Goal: Task Accomplishment & Management: Use online tool/utility

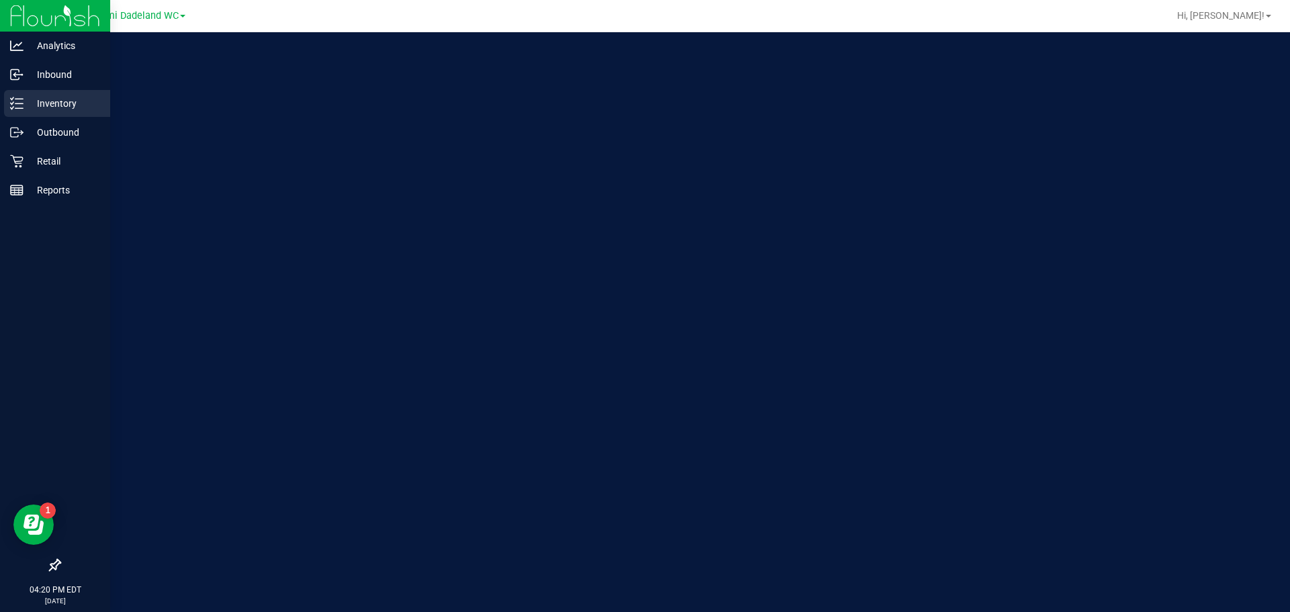
click at [66, 107] on p "Inventory" at bounding box center [64, 103] width 81 height 16
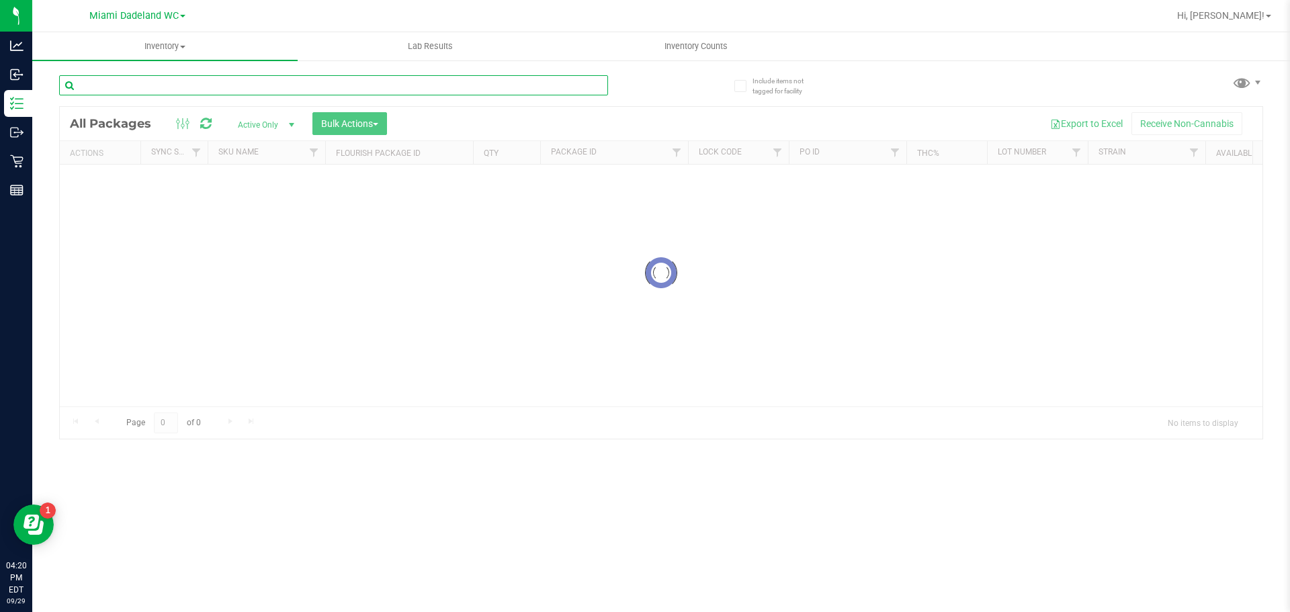
click at [169, 87] on input "text" at bounding box center [333, 85] width 549 height 20
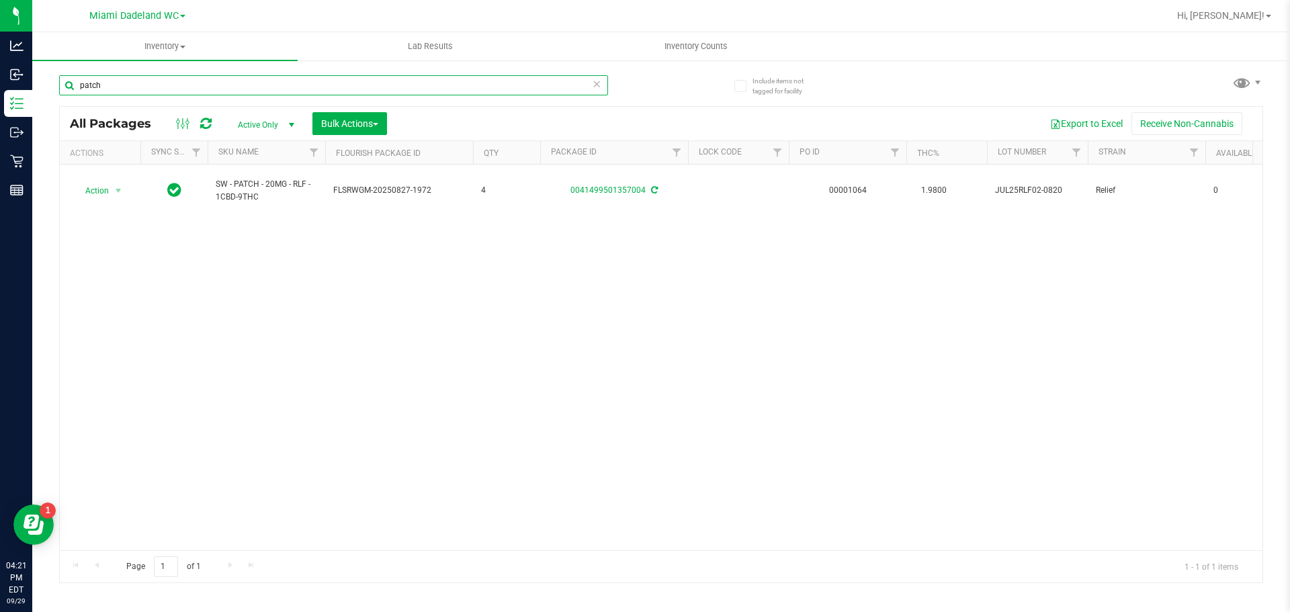
type input "patch"
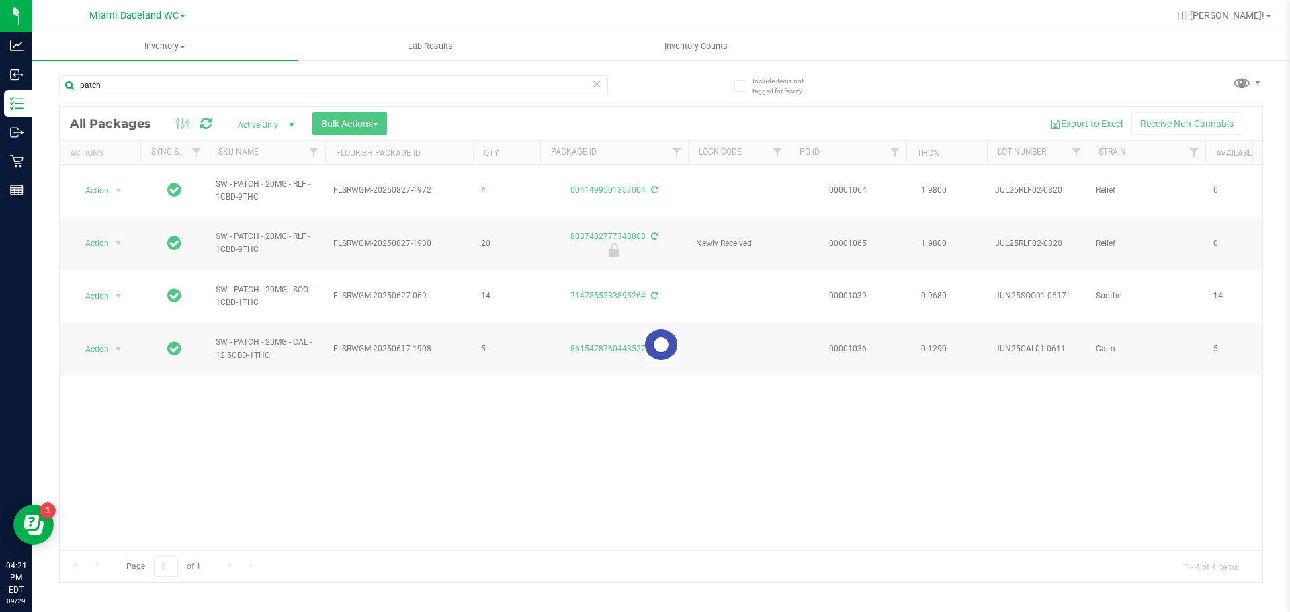
click at [263, 156] on div at bounding box center [661, 345] width 1202 height 476
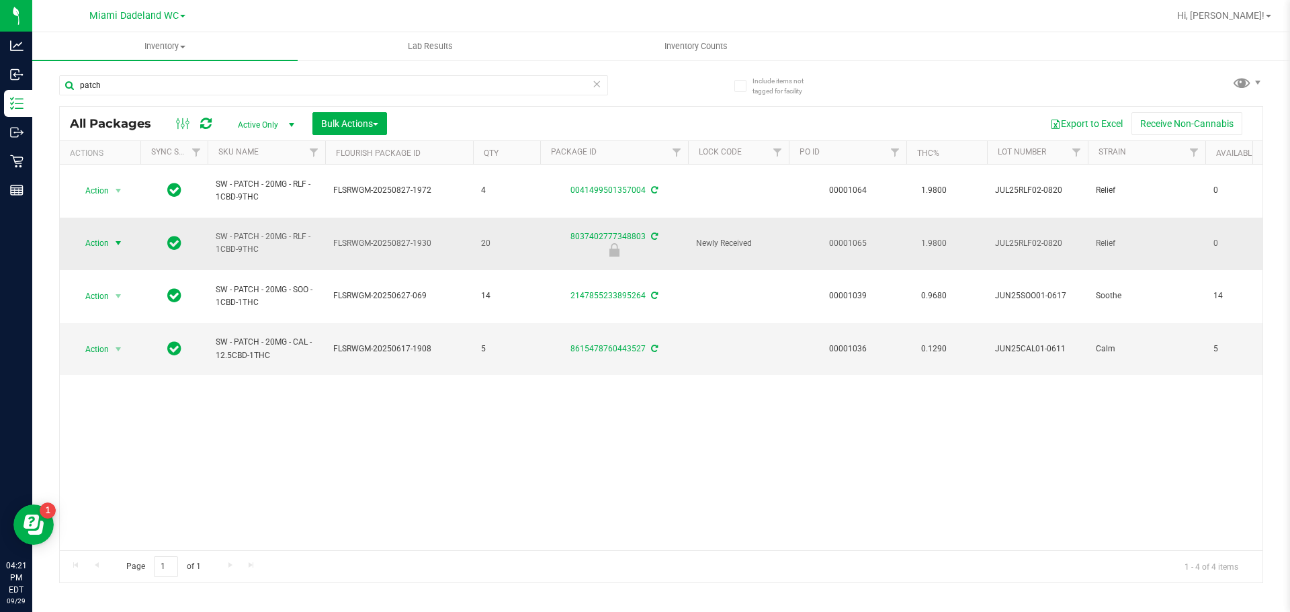
click at [109, 234] on span "Action" at bounding box center [91, 243] width 36 height 19
click at [127, 374] on li "Unlock package" at bounding box center [117, 383] width 86 height 20
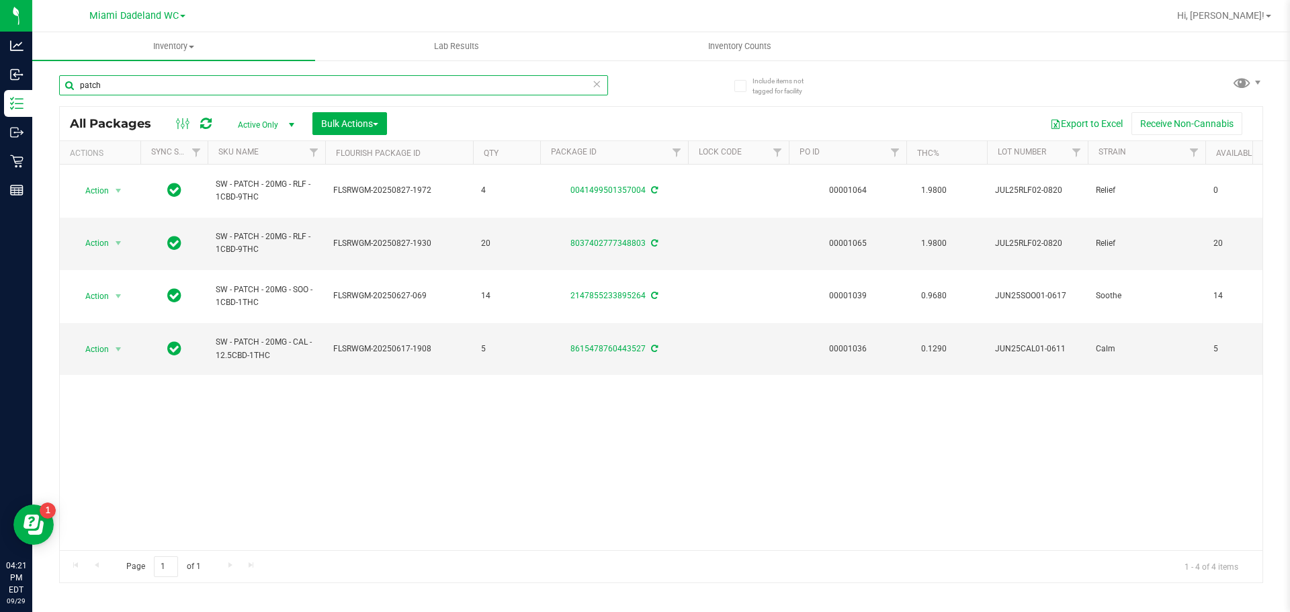
click at [112, 85] on input "patch" at bounding box center [333, 85] width 549 height 20
type input "zkr"
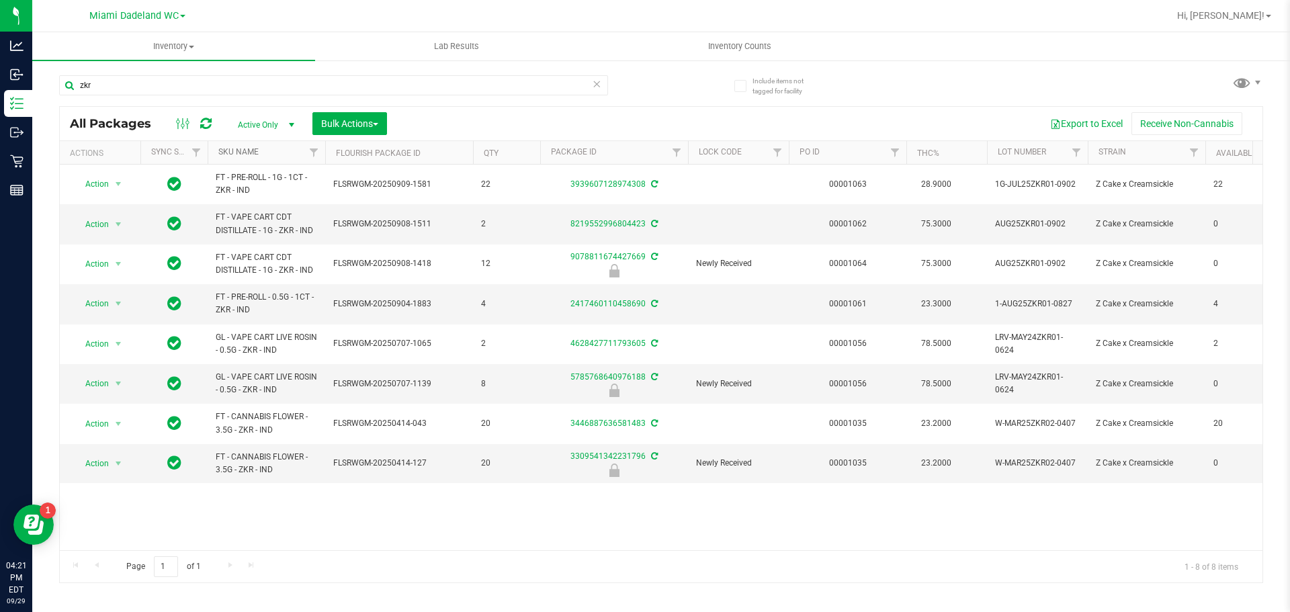
click at [253, 151] on link "SKU Name" at bounding box center [238, 151] width 40 height 9
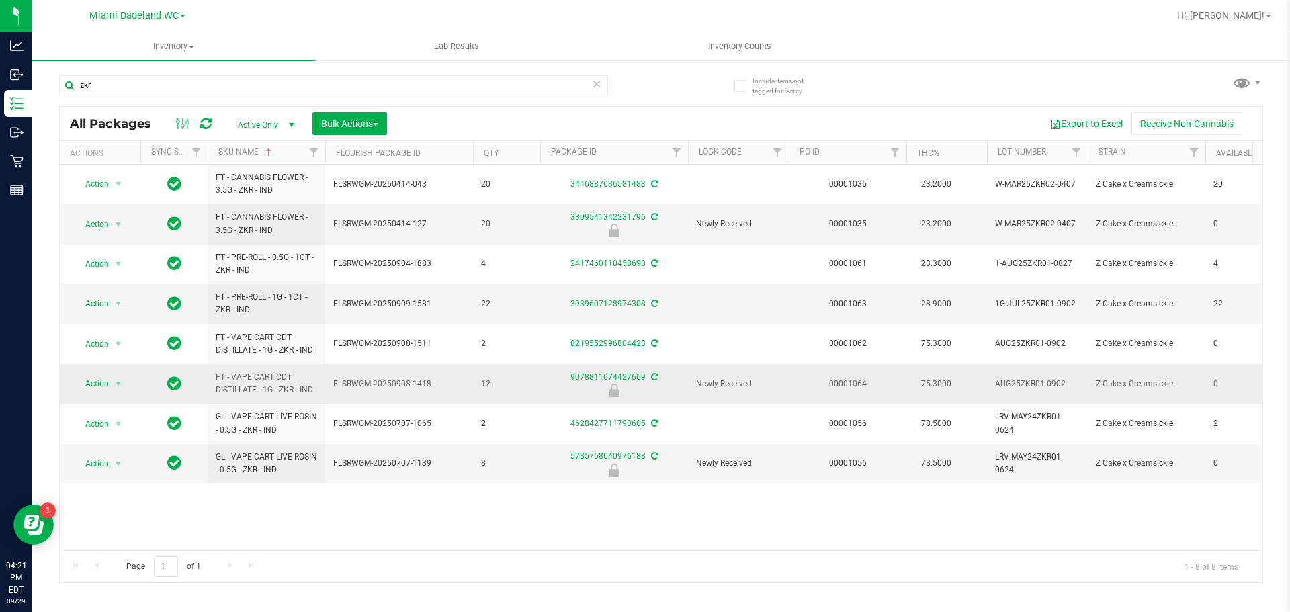
click at [309, 397] on td "FT - VAPE CART CDT DISTILLATE - 1G - ZKR - IND" at bounding box center [267, 384] width 118 height 40
click at [121, 387] on span "select" at bounding box center [118, 383] width 11 height 11
click at [130, 533] on li "Unlock package" at bounding box center [117, 543] width 86 height 20
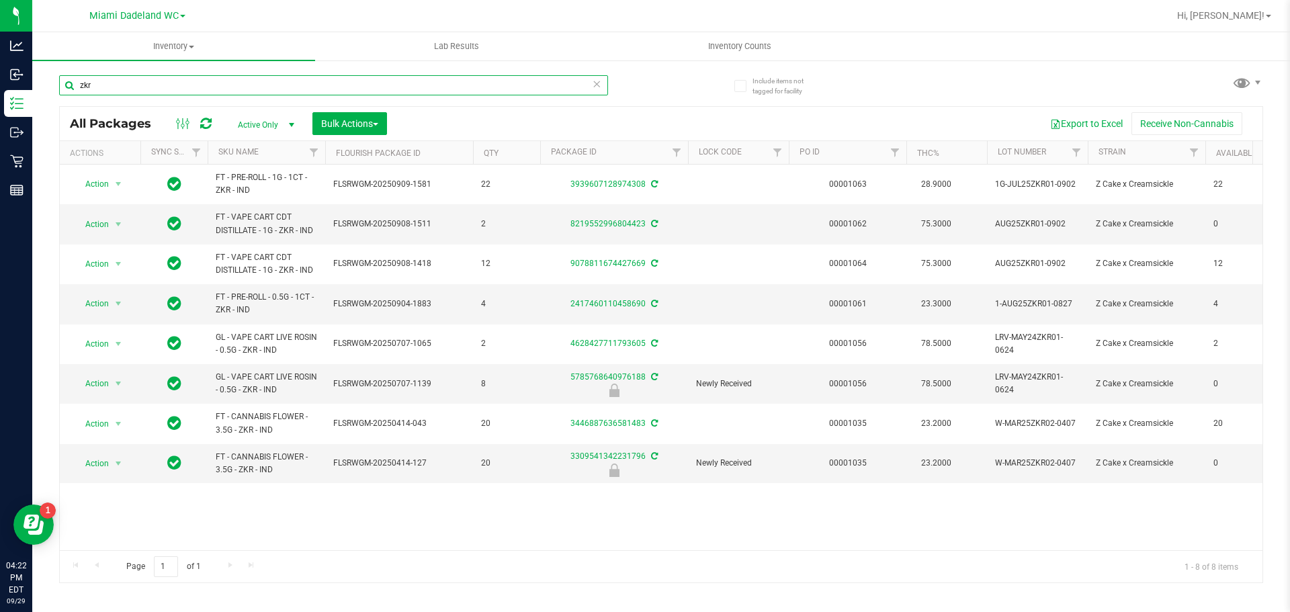
click at [111, 87] on input "zkr" at bounding box center [333, 85] width 549 height 20
type input "t12"
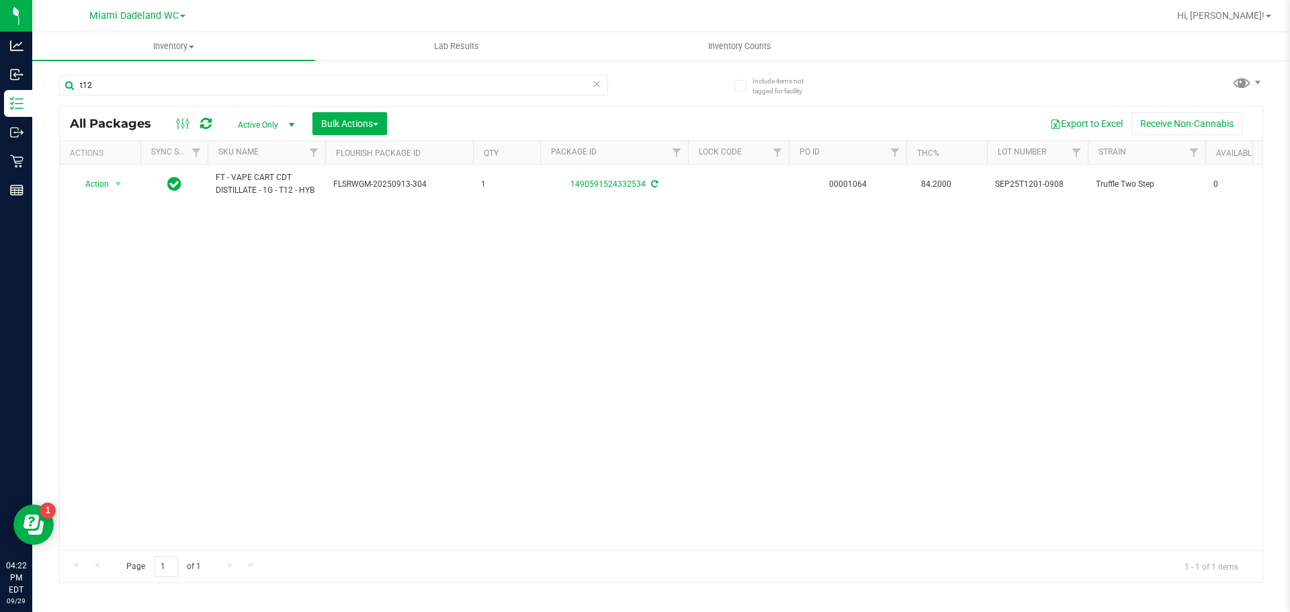
drag, startPoint x: 251, startPoint y: 364, endPoint x: 240, endPoint y: 355, distance: 14.3
click at [251, 364] on div "Action Action Adjust qty Create package Edit attributes Global inventory Locate…" at bounding box center [661, 358] width 1202 height 386
drag, startPoint x: 323, startPoint y: 300, endPoint x: 312, endPoint y: 324, distance: 25.9
click at [318, 319] on div "Action Action Adjust qty Create package Edit attributes Global inventory Locate…" at bounding box center [661, 358] width 1202 height 386
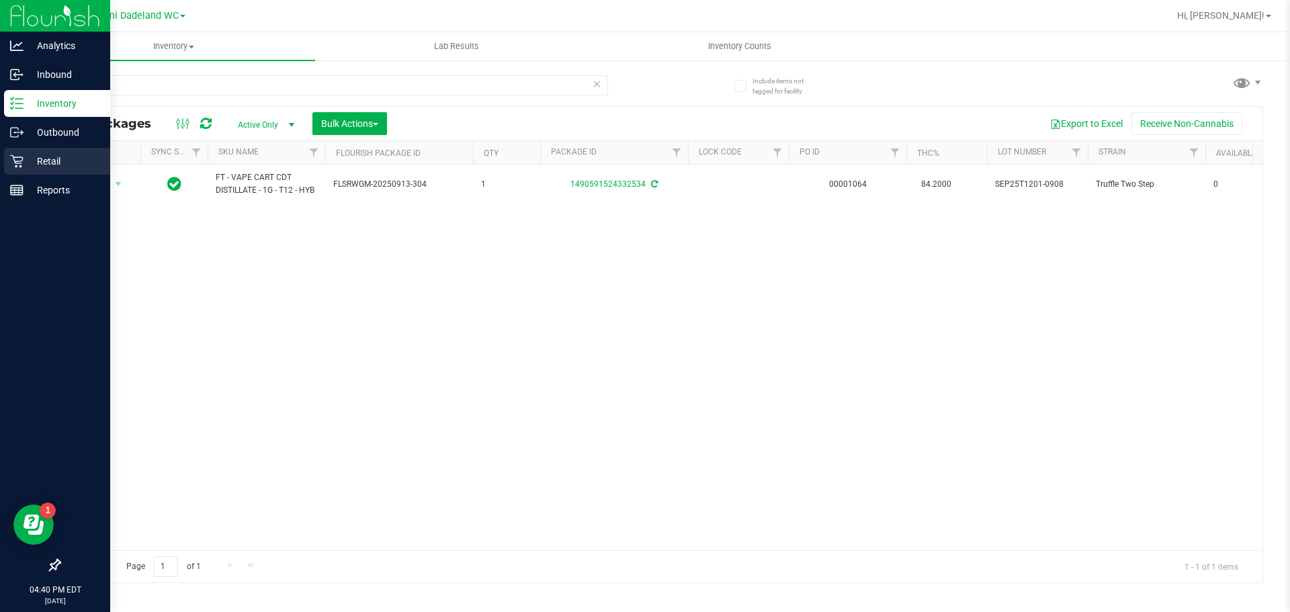
click at [13, 163] on icon at bounding box center [16, 160] width 13 height 13
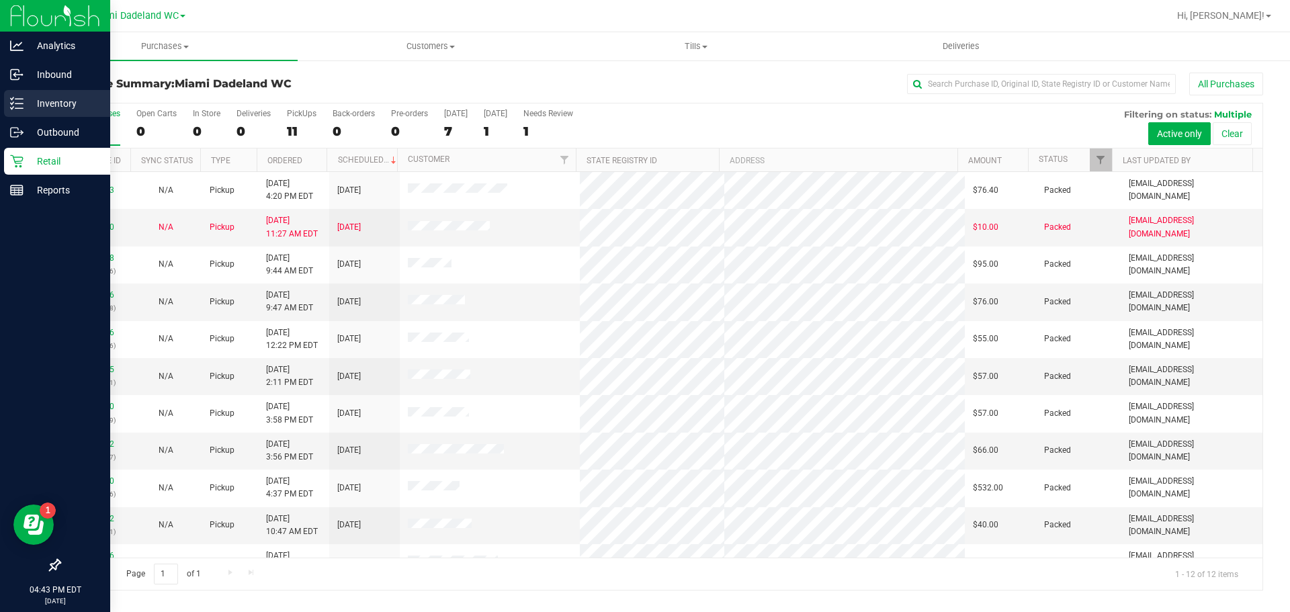
click at [11, 107] on icon at bounding box center [16, 103] width 13 height 13
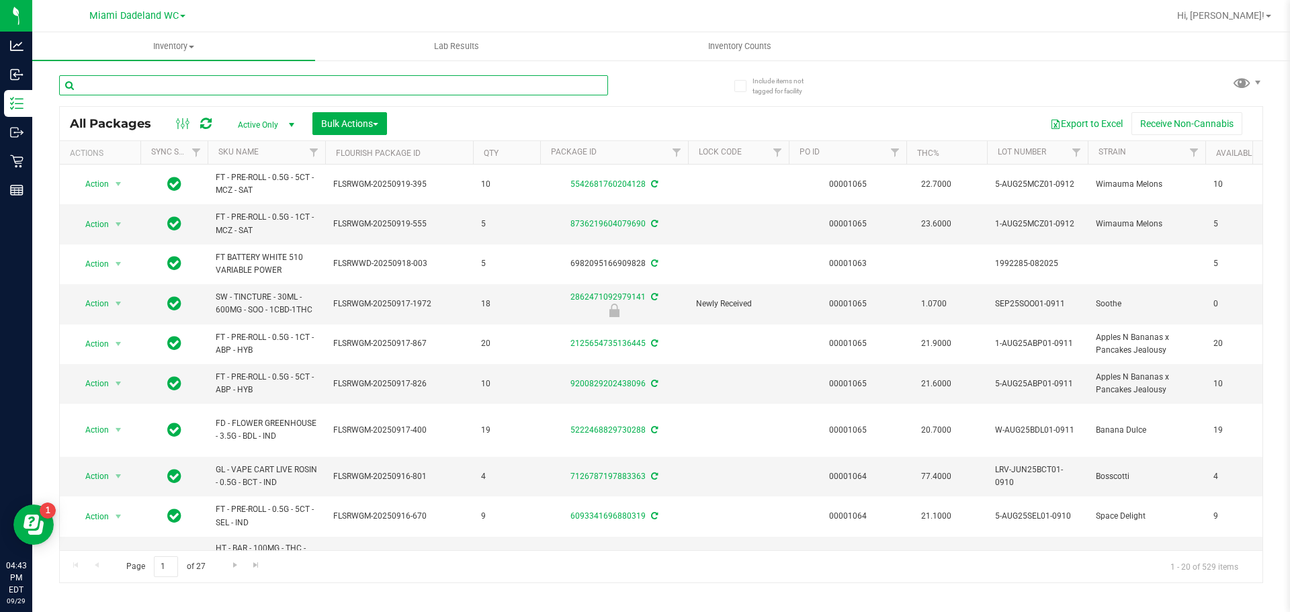
click at [192, 84] on input "text" at bounding box center [333, 85] width 549 height 20
type input "pkt"
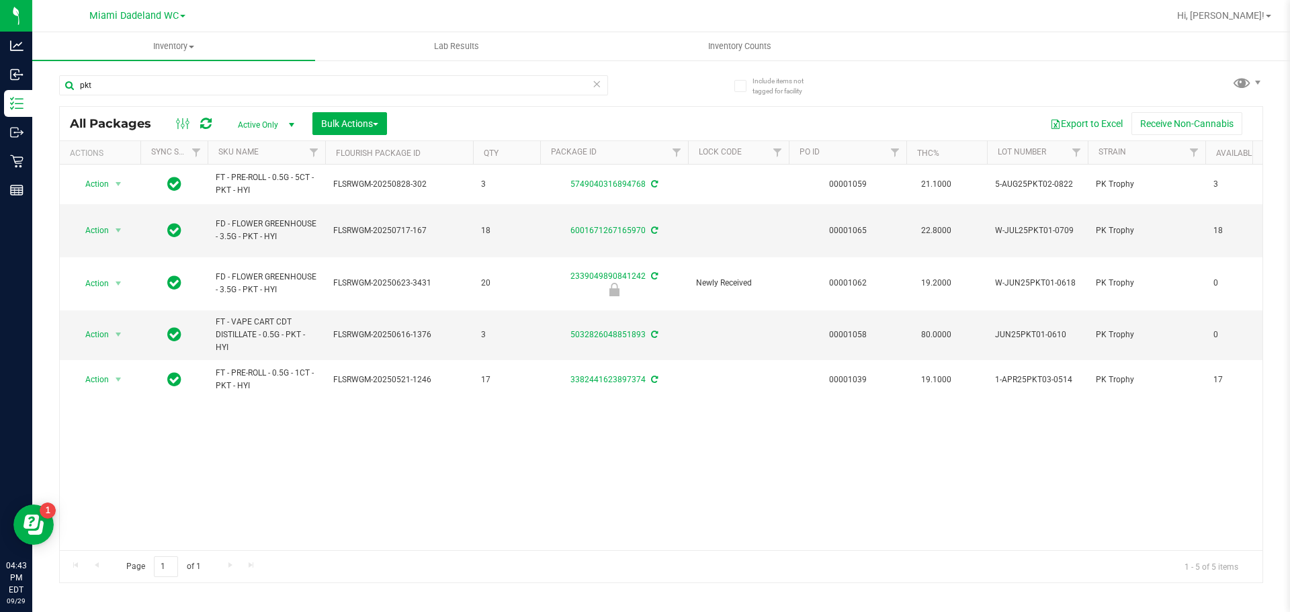
click at [433, 425] on div "Action Action Adjust qty Create package Edit attributes Global inventory Locate…" at bounding box center [661, 358] width 1202 height 386
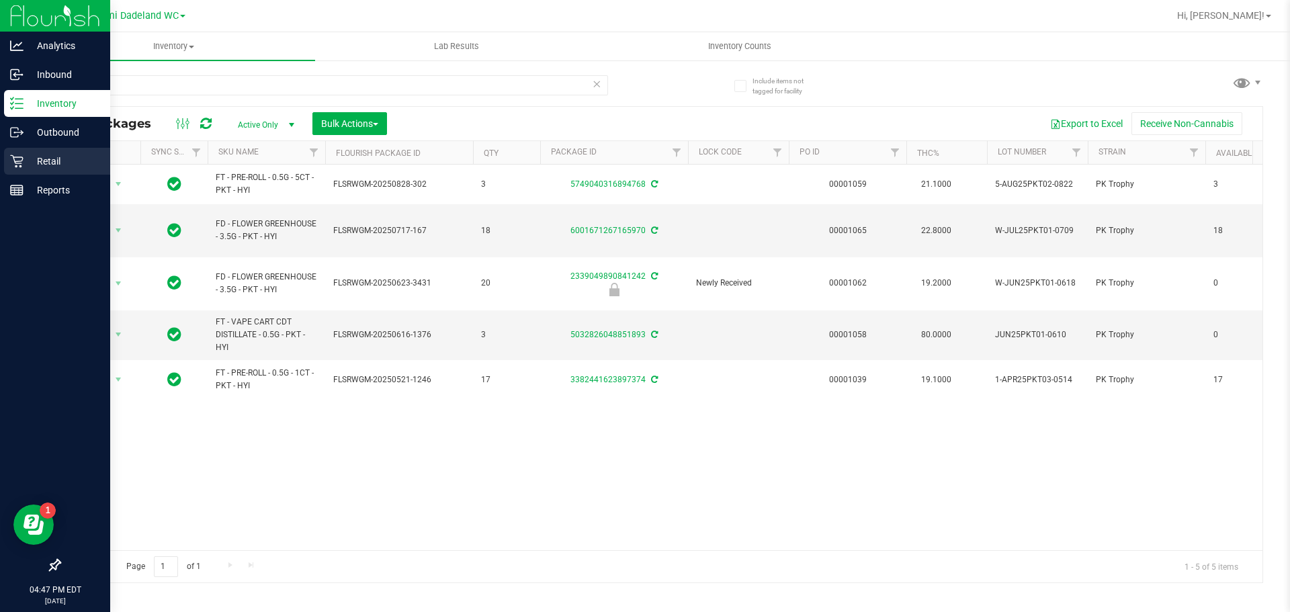
click at [14, 160] on icon at bounding box center [16, 161] width 13 height 13
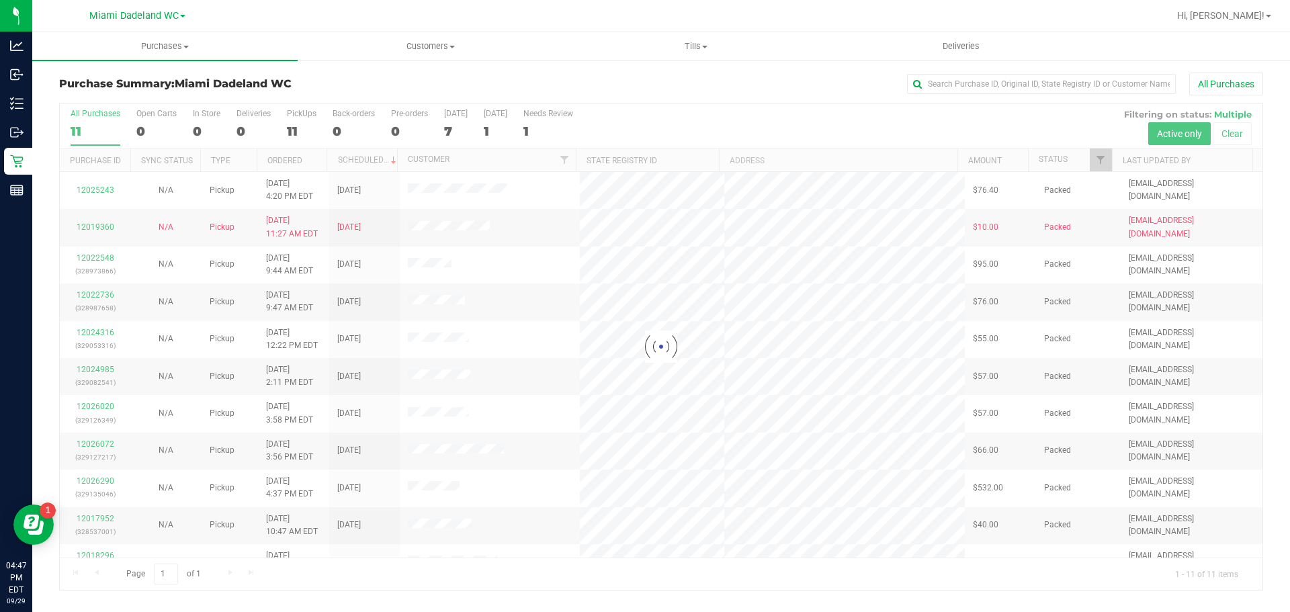
drag, startPoint x: 14, startPoint y: 160, endPoint x: 157, endPoint y: 267, distance: 179.0
click at [157, 267] on div at bounding box center [661, 346] width 1202 height 486
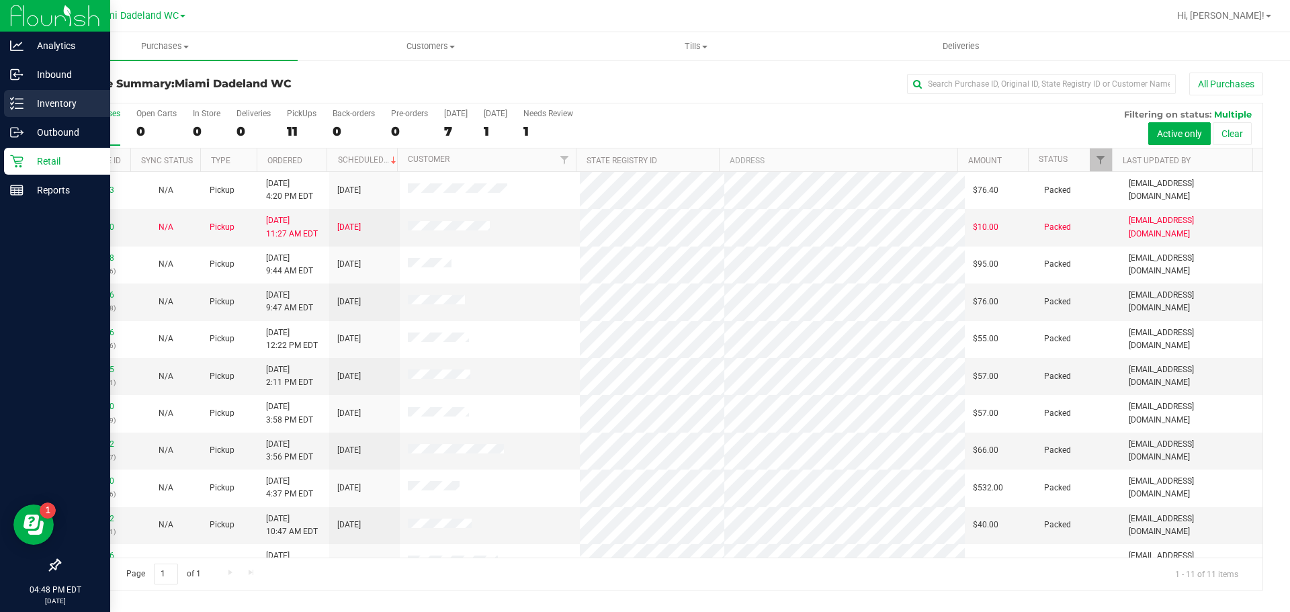
click at [32, 111] on p "Inventory" at bounding box center [64, 103] width 81 height 16
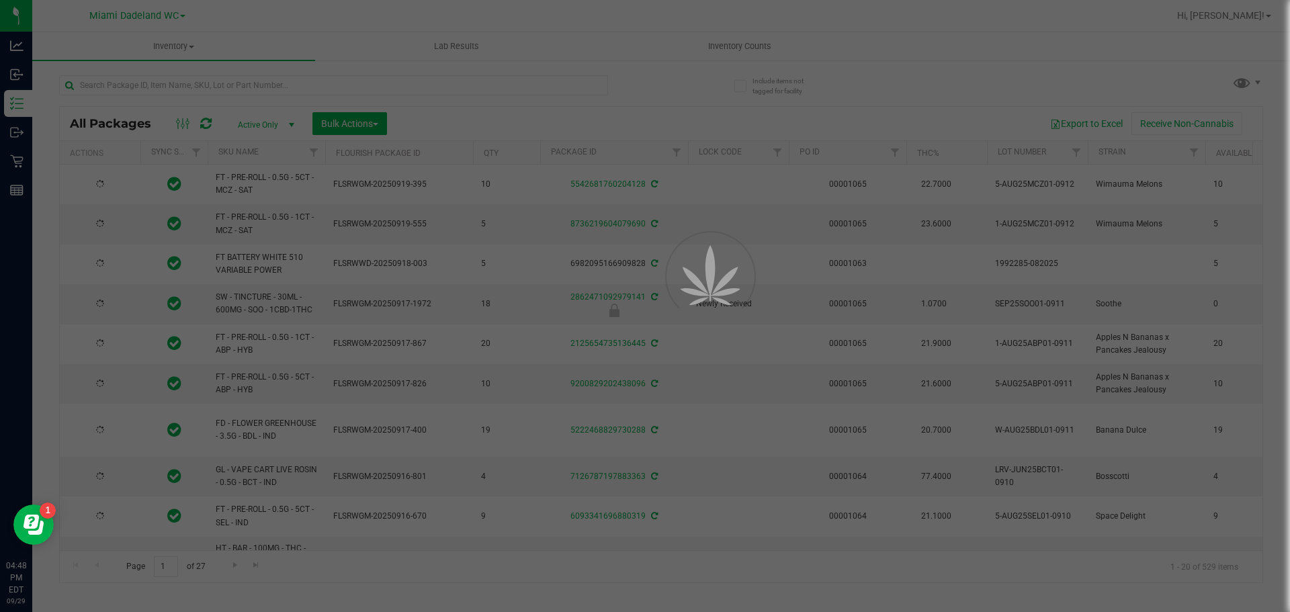
type input "2026-03-16"
click at [179, 81] on div at bounding box center [645, 306] width 1290 height 612
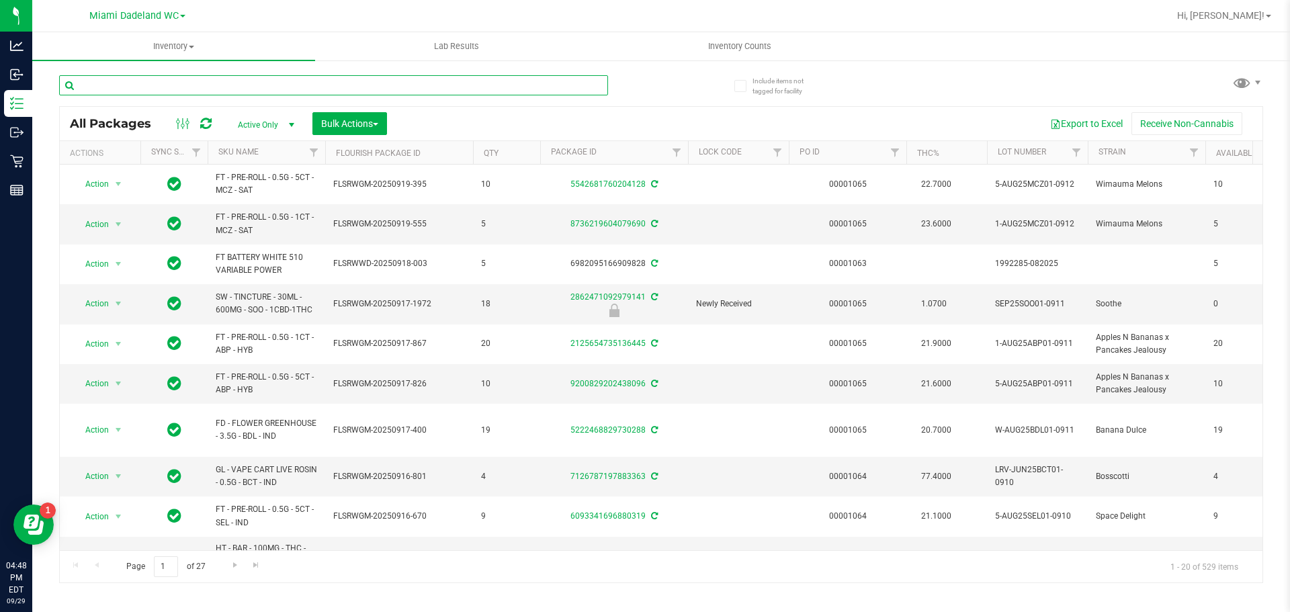
click at [178, 85] on input "text" at bounding box center [333, 85] width 549 height 20
type input "abp"
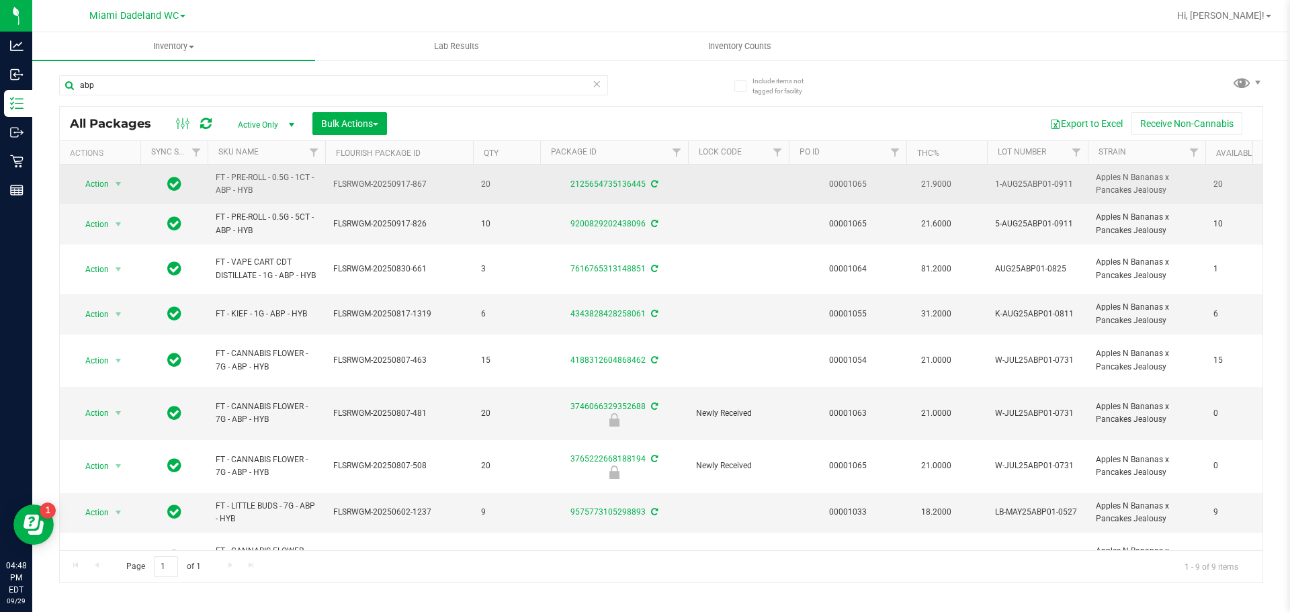
click at [266, 167] on td "FT - PRE-ROLL - 0.5G - 1CT - ABP - HYB" at bounding box center [267, 185] width 118 height 40
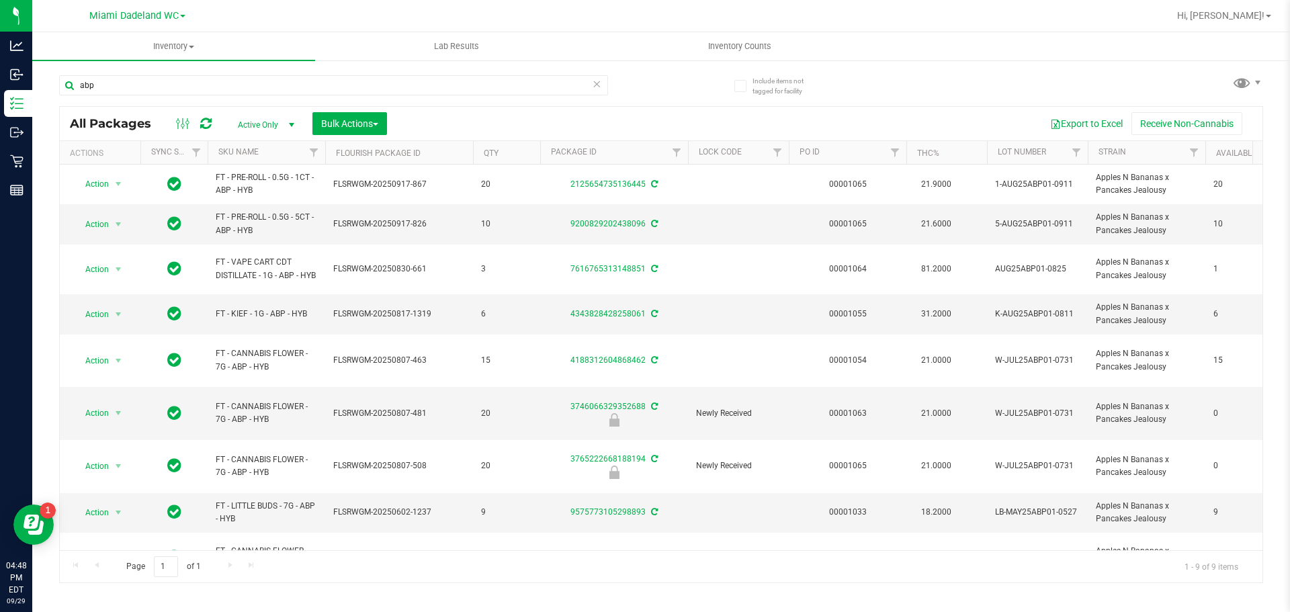
click at [273, 150] on th "SKU Name" at bounding box center [267, 153] width 118 height 24
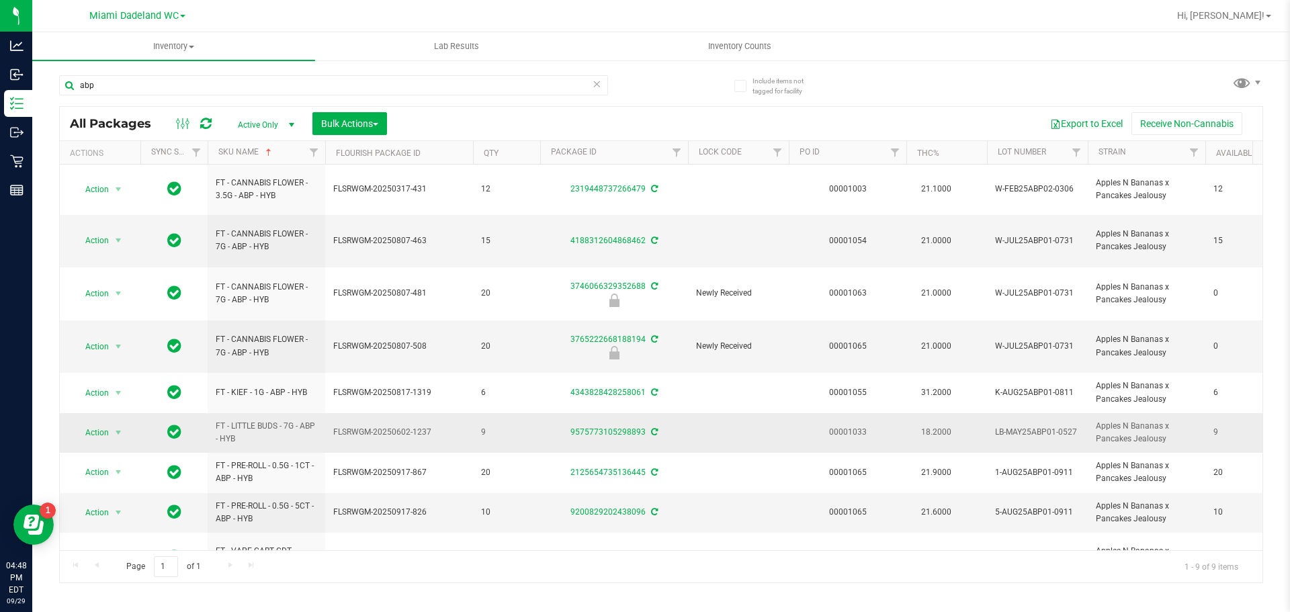
scroll to position [34, 0]
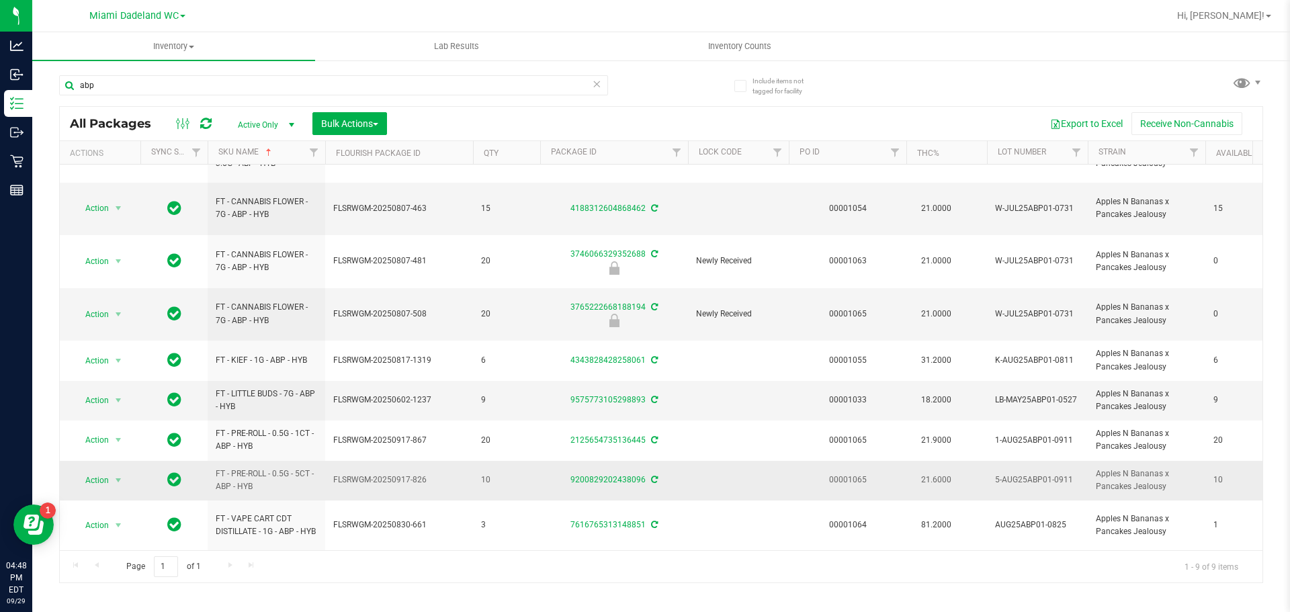
click at [309, 480] on span "FT - PRE-ROLL - 0.5G - 5CT - ABP - HYB" at bounding box center [266, 481] width 101 height 26
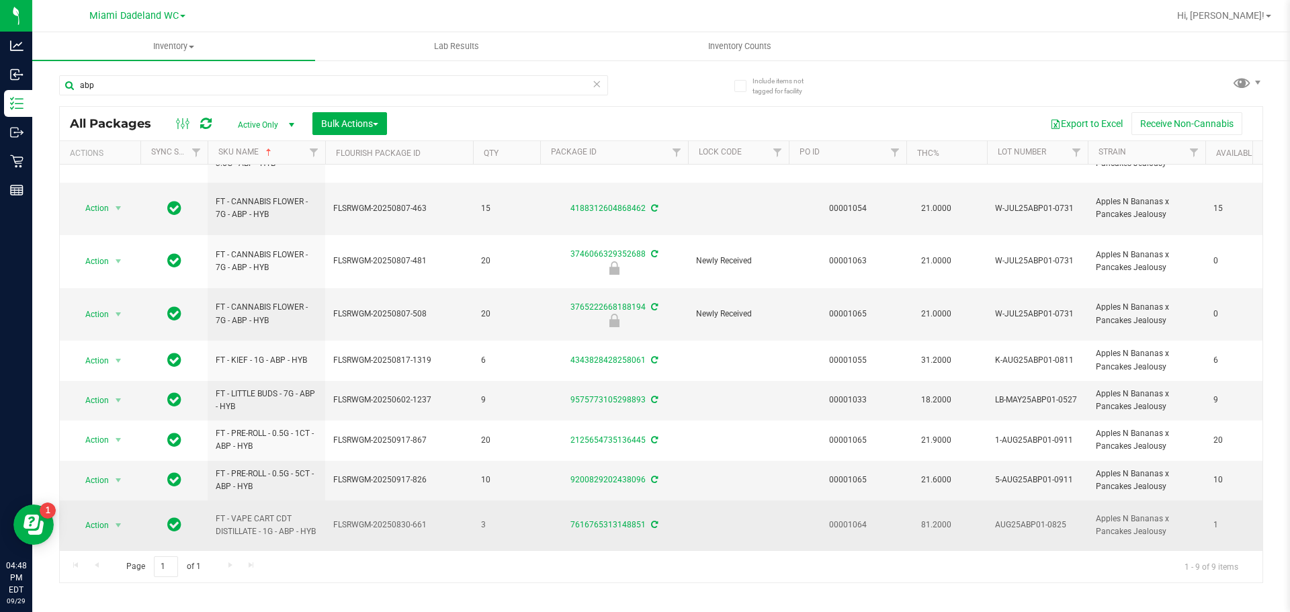
click at [304, 529] on span "FT - VAPE CART CDT DISTILLATE - 1G - ABP - HYB" at bounding box center [266, 526] width 101 height 26
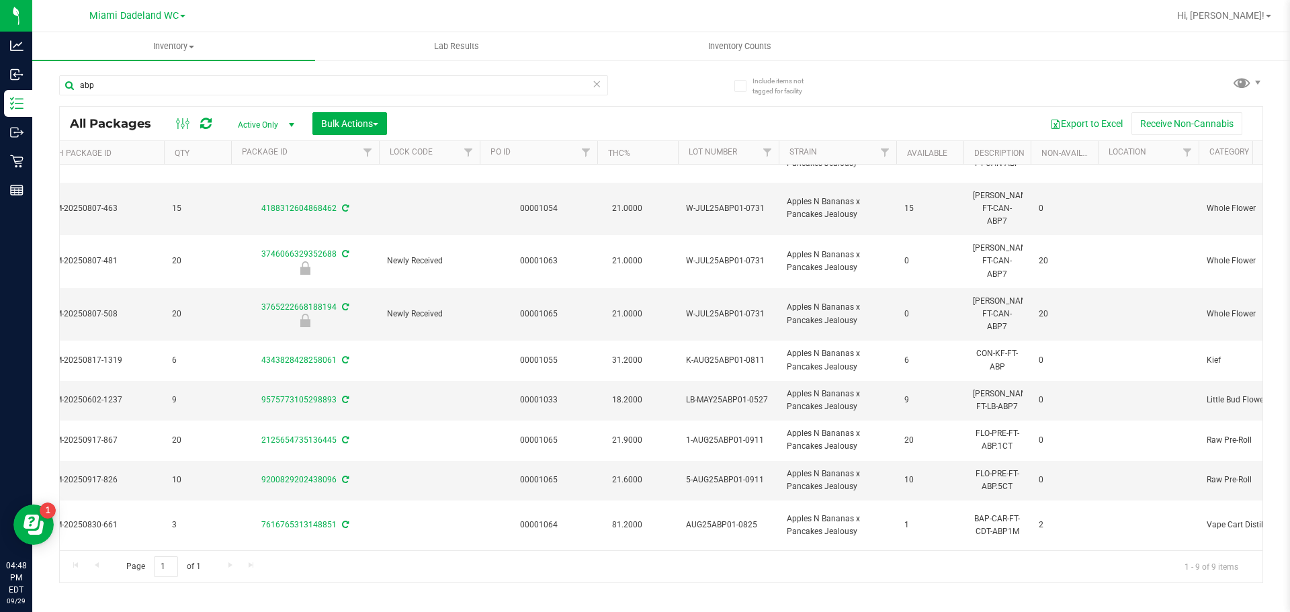
scroll to position [0, 0]
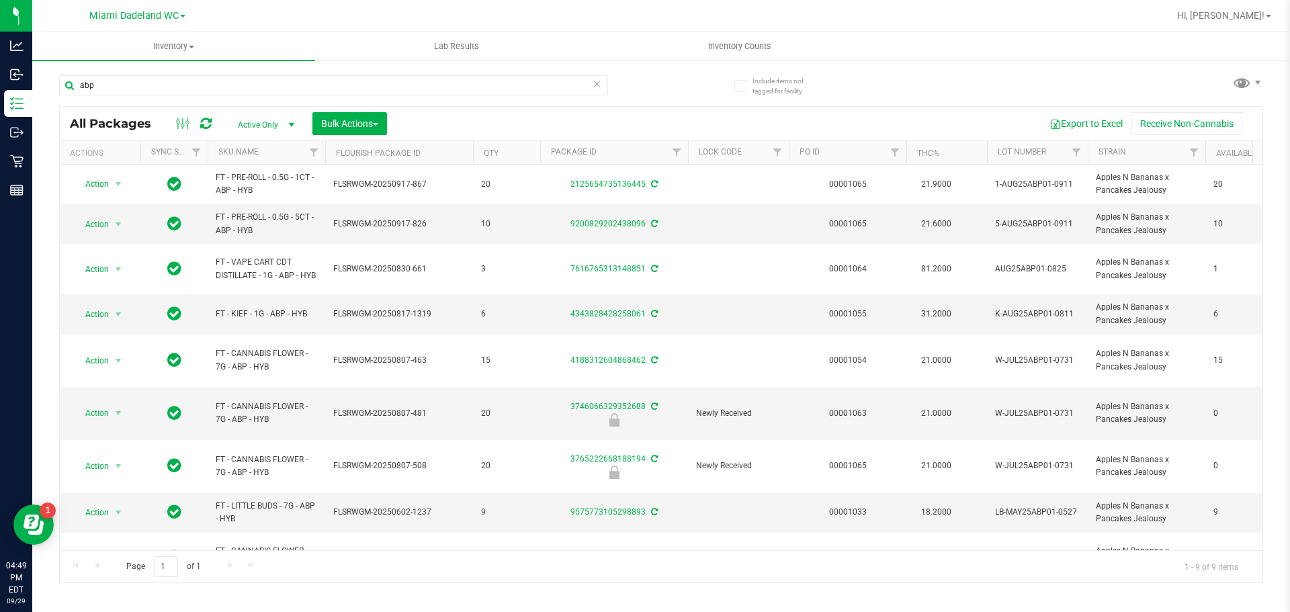
click at [277, 162] on th "SKU Name" at bounding box center [267, 153] width 118 height 24
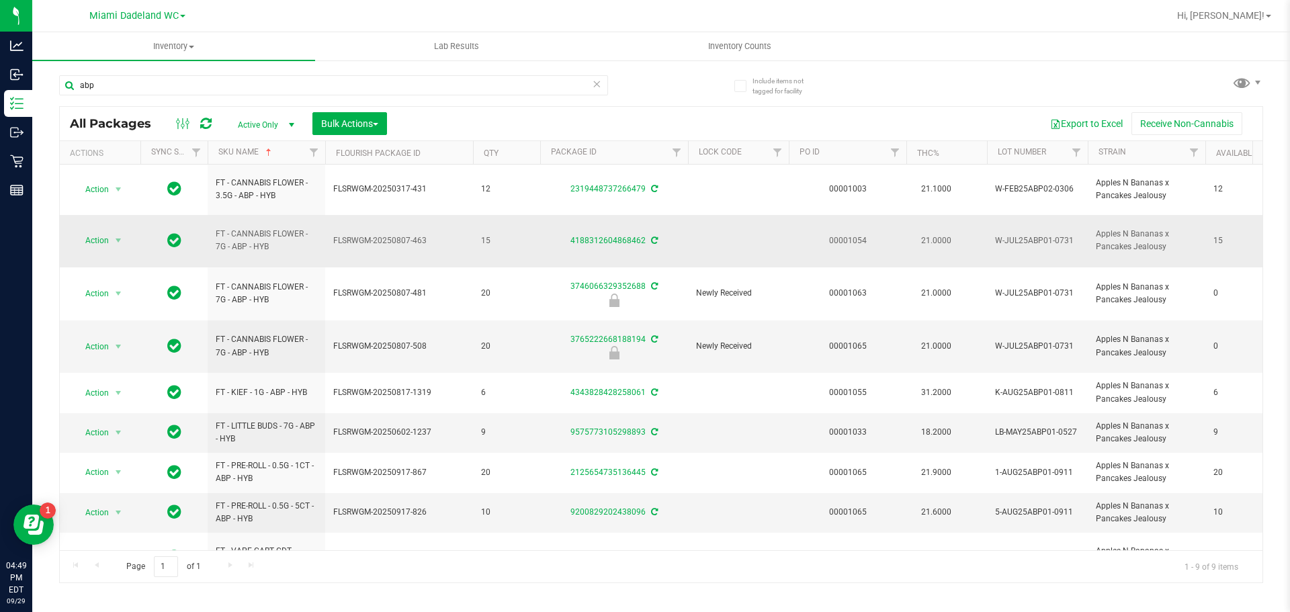
scroll to position [34, 0]
